Goal: Information Seeking & Learning: Check status

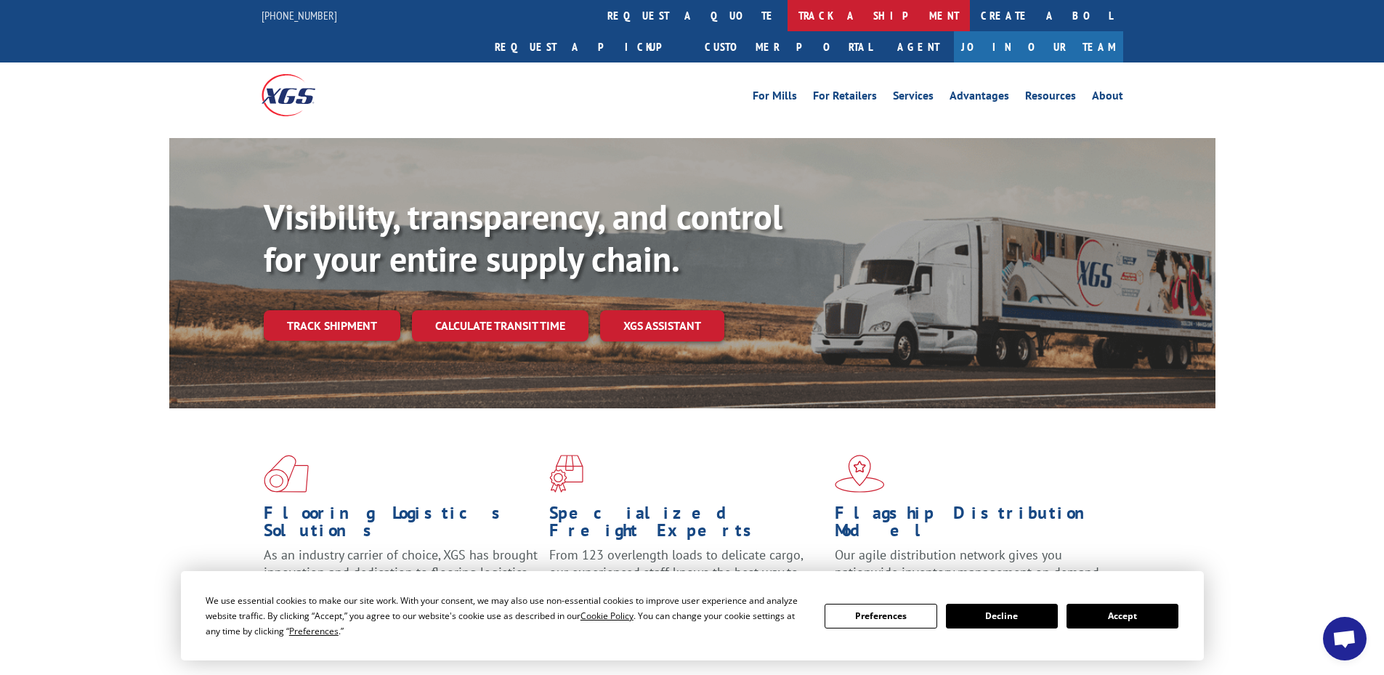
click at [788, 15] on link "track a shipment" at bounding box center [879, 15] width 182 height 31
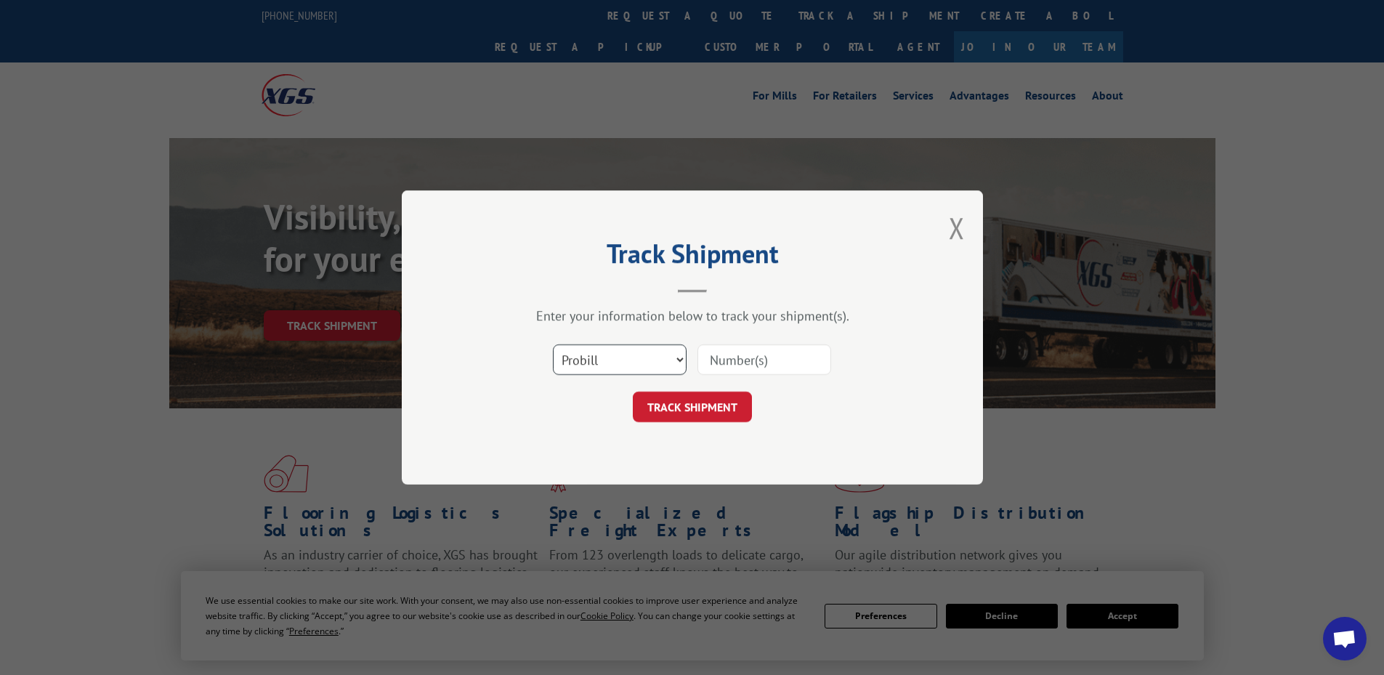
click at [653, 360] on select "Select category... Probill BOL PO" at bounding box center [620, 359] width 134 height 31
select select "bol"
click at [553, 344] on select "Select category... Probill BOL PO" at bounding box center [620, 359] width 134 height 31
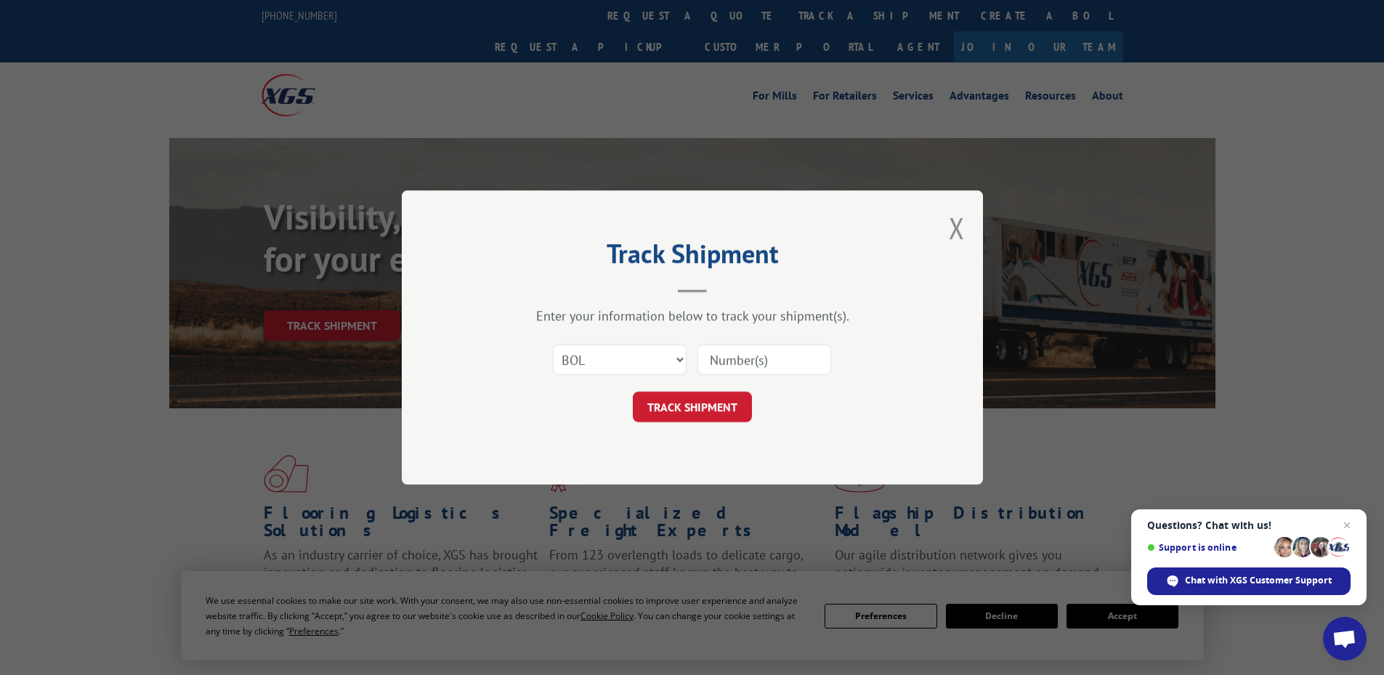
click at [724, 367] on input at bounding box center [765, 359] width 134 height 31
paste input "5158145"
type input "5158145"
click at [735, 410] on button "TRACK SHIPMENT" at bounding box center [692, 407] width 119 height 31
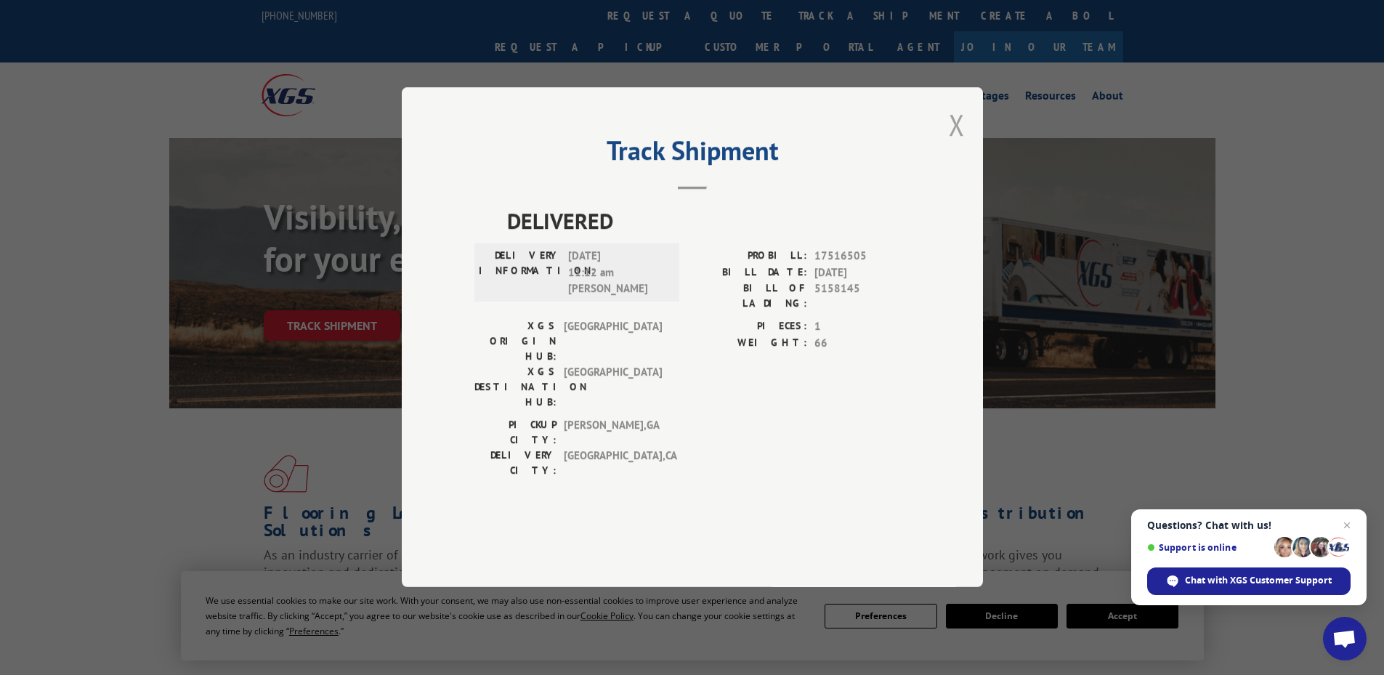
click at [957, 144] on button "Close modal" at bounding box center [957, 124] width 16 height 39
